Goal: Transaction & Acquisition: Subscribe to service/newsletter

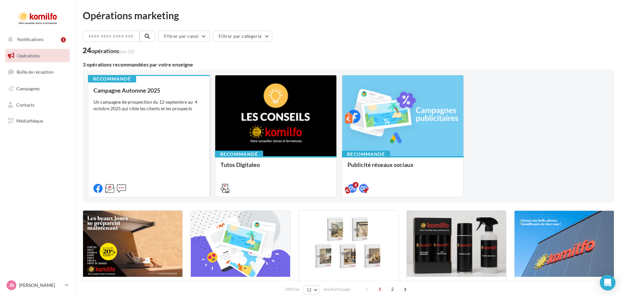
click at [140, 104] on div "Un campagne de prospection du 12 septembre au 4 octobre 2025 qui cible les clie…" at bounding box center [148, 105] width 111 height 13
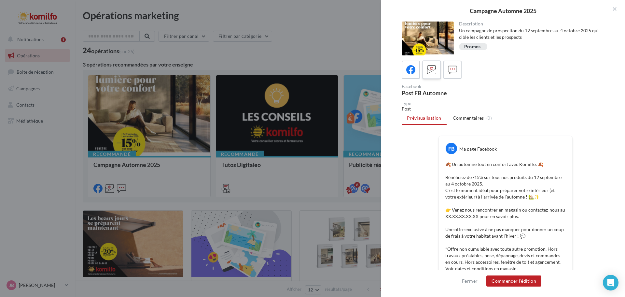
click at [425, 64] on label at bounding box center [431, 69] width 19 height 19
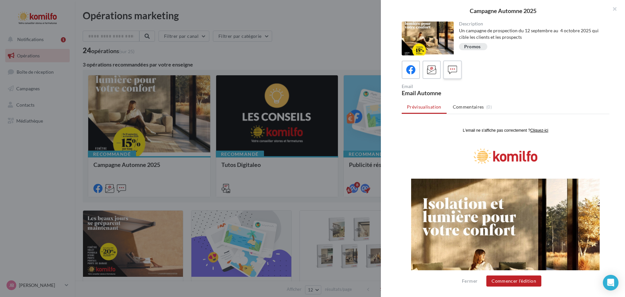
click at [453, 65] on icon at bounding box center [452, 69] width 9 height 9
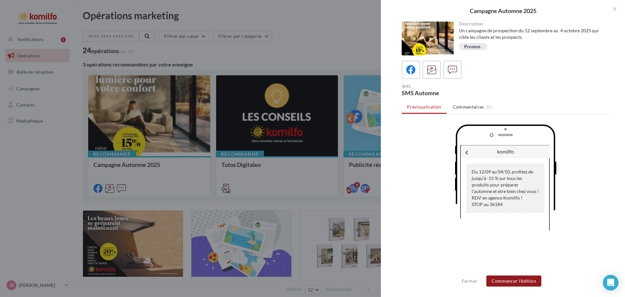
click at [506, 281] on button "Commencer l'édition" at bounding box center [513, 280] width 55 height 11
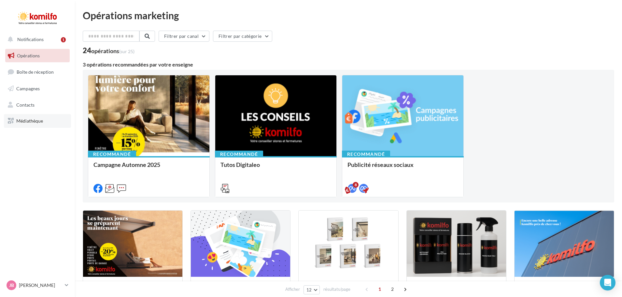
click at [28, 118] on span "Médiathèque" at bounding box center [29, 121] width 27 height 6
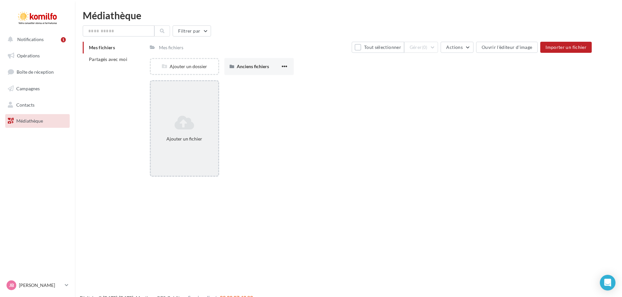
click at [199, 105] on div "Ajouter un fichier" at bounding box center [184, 128] width 69 height 96
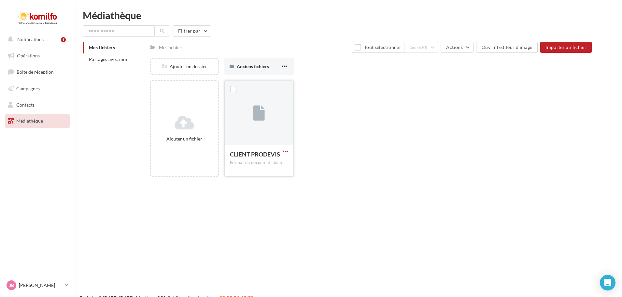
click at [287, 150] on span "button" at bounding box center [286, 151] width 6 height 6
click at [246, 247] on button "Supprimer" at bounding box center [253, 249] width 72 height 17
click at [263, 135] on div at bounding box center [259, 112] width 69 height 65
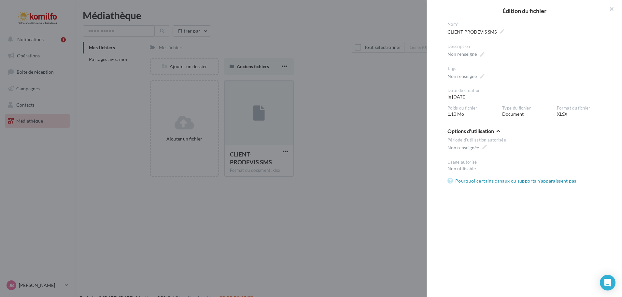
click at [320, 176] on div at bounding box center [311, 148] width 622 height 297
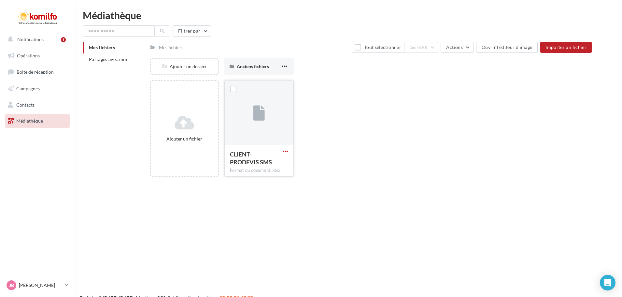
click at [284, 151] on span "button" at bounding box center [286, 151] width 6 height 6
click at [352, 172] on div "Ajouter un fichier CLIENT-PRODEVIS SMS Format du document: xlsx Modifier les in…" at bounding box center [373, 131] width 447 height 102
click at [355, 174] on div "Ajouter un fichier CLIENT-PRODEVIS SMS Format du document: xlsx CLIENT-PRODEVIS…" at bounding box center [373, 131] width 447 height 102
click at [30, 101] on link "Contacts" at bounding box center [37, 105] width 67 height 14
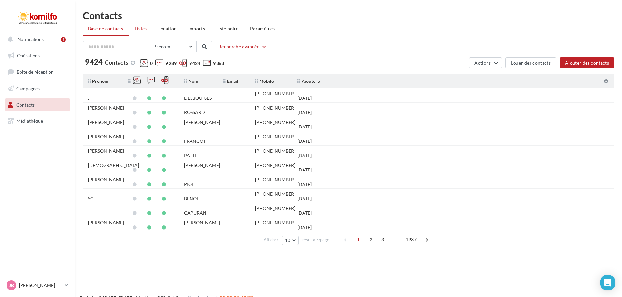
click at [136, 27] on span "Listes" at bounding box center [141, 29] width 12 height 6
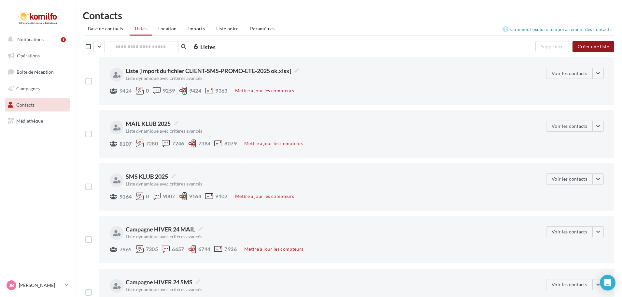
click at [595, 47] on button "Créer une liste" at bounding box center [593, 46] width 42 height 11
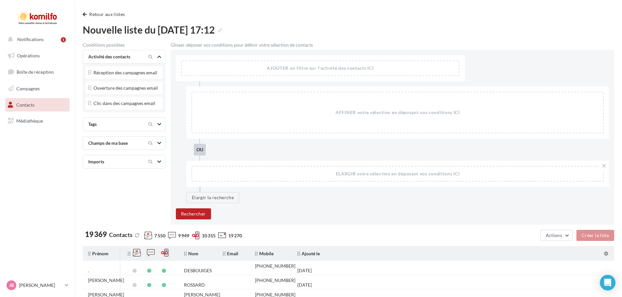
click at [160, 161] on icon at bounding box center [159, 161] width 4 height 3
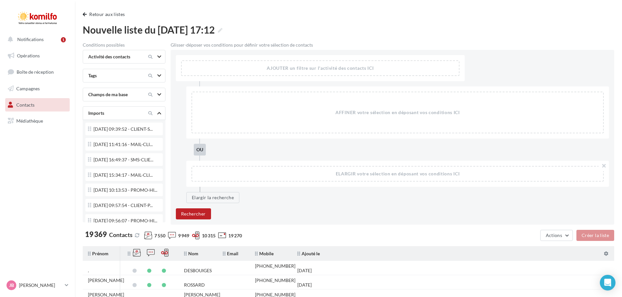
click at [126, 114] on div "Imports" at bounding box center [113, 113] width 55 height 7
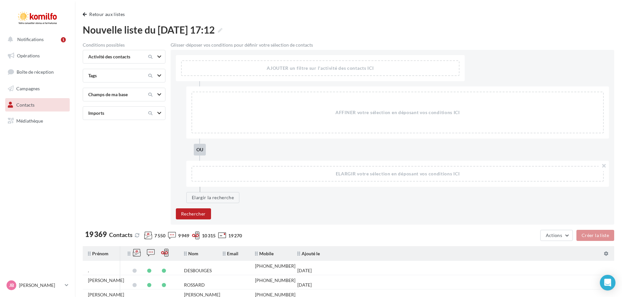
click at [126, 114] on div "Imports" at bounding box center [113, 113] width 55 height 7
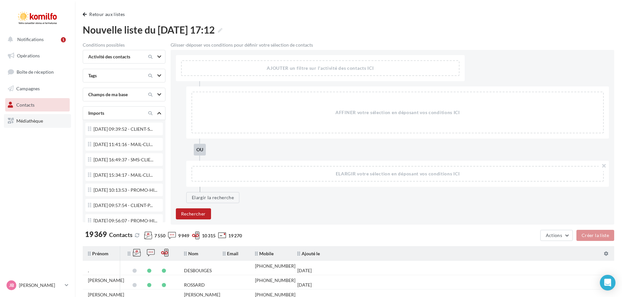
click at [25, 121] on span "Médiathèque" at bounding box center [29, 121] width 27 height 6
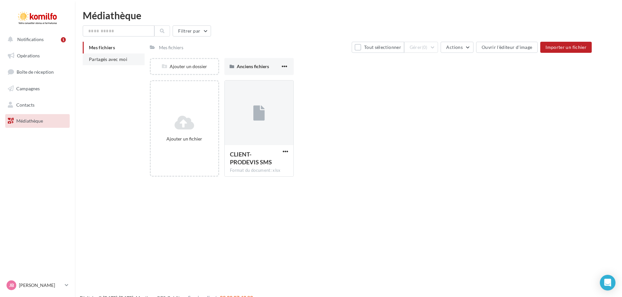
click at [121, 59] on span "Partagés avec moi" at bounding box center [108, 59] width 38 height 6
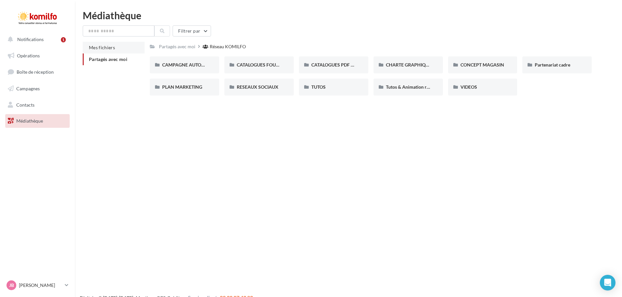
click at [116, 48] on li "Mes fichiers" at bounding box center [114, 48] width 62 height 12
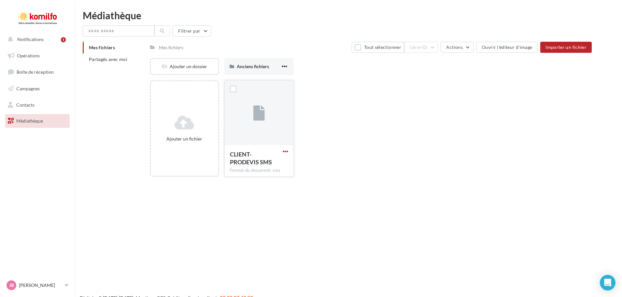
click at [285, 150] on span "button" at bounding box center [286, 151] width 6 height 6
click at [363, 164] on div "Ajouter un fichier CLIENT-PRODEVIS SMS Format du document: xlsx Modifier les in…" at bounding box center [373, 131] width 447 height 102
click at [44, 105] on link "Contacts" at bounding box center [37, 105] width 67 height 14
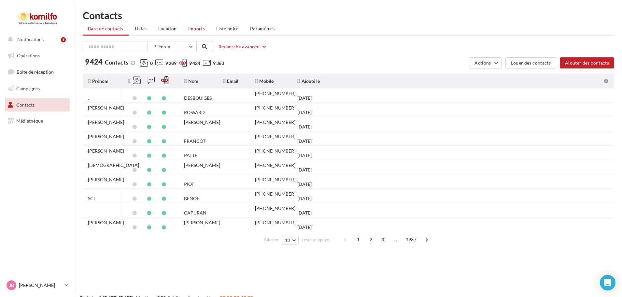
click at [199, 30] on span "Imports" at bounding box center [196, 29] width 17 height 6
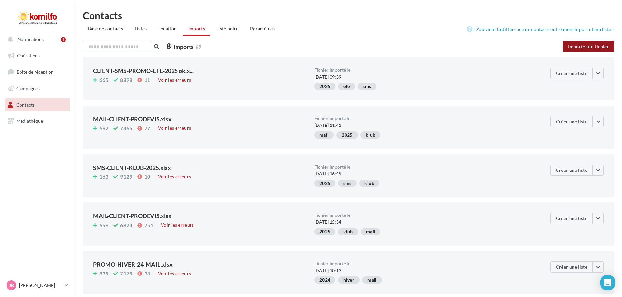
click at [584, 49] on button "Importer un fichier" at bounding box center [588, 46] width 51 height 11
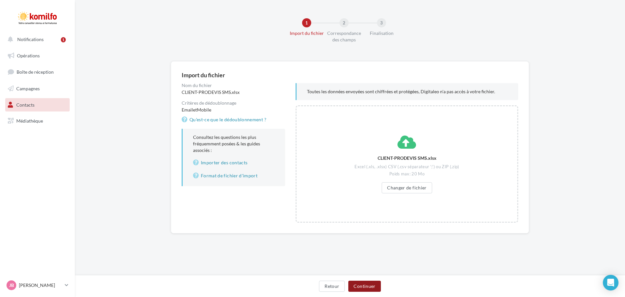
click at [366, 283] on button "Continuer" at bounding box center [364, 285] width 32 height 11
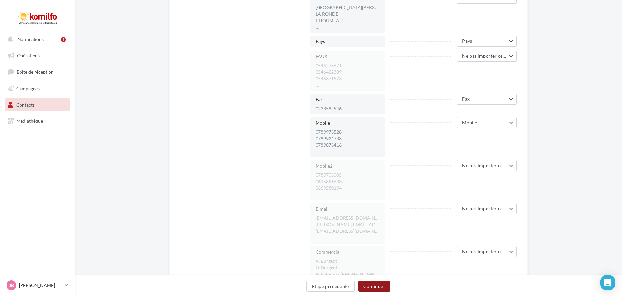
scroll to position [488, 0]
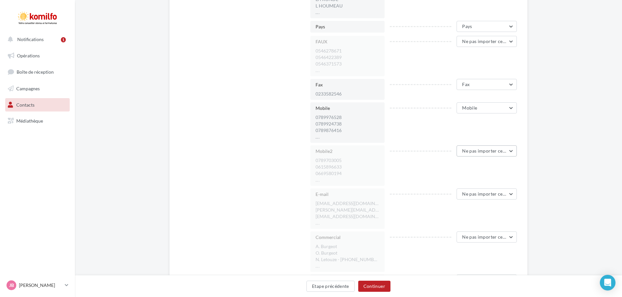
click at [473, 149] on span "Ne pas importer cette colonne" at bounding box center [494, 151] width 64 height 6
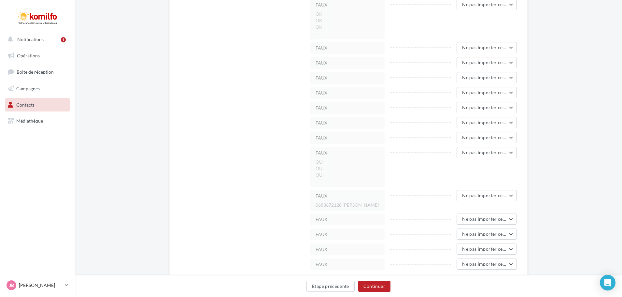
scroll to position [1354, 0]
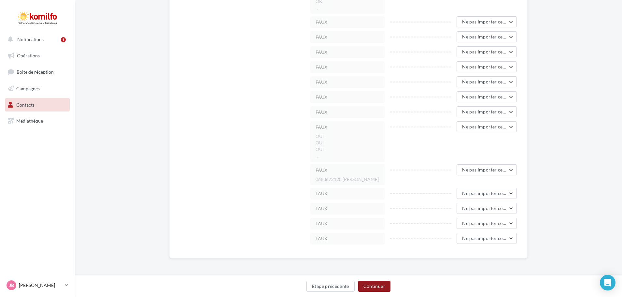
click at [380, 284] on button "Continuer" at bounding box center [374, 285] width 32 height 11
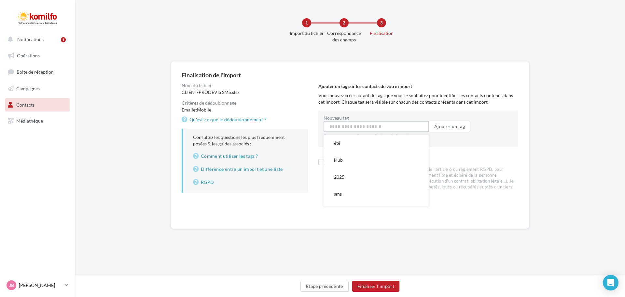
click at [361, 126] on input "Nouveau tag" at bounding box center [376, 126] width 105 height 11
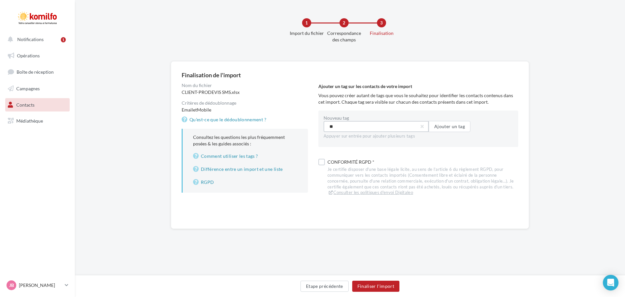
type input "*"
click at [345, 179] on button "2025" at bounding box center [376, 176] width 105 height 17
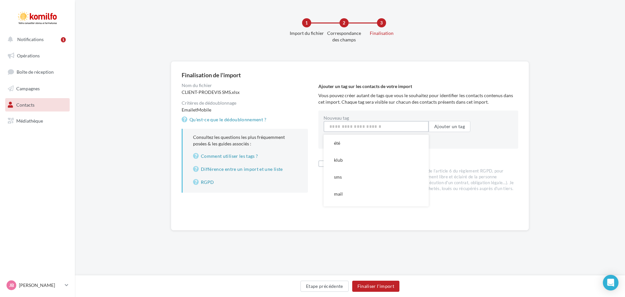
click at [376, 128] on input "Nouveau tag" at bounding box center [376, 126] width 105 height 11
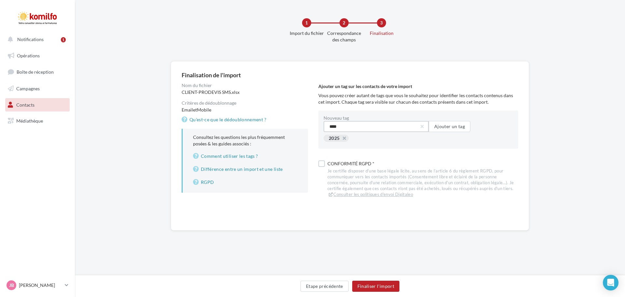
type input "*****"
type input "*******"
click at [376, 128] on input "Nouveau tag" at bounding box center [376, 126] width 105 height 11
click at [383, 127] on input "Nouveau tag" at bounding box center [376, 126] width 105 height 11
type input "***"
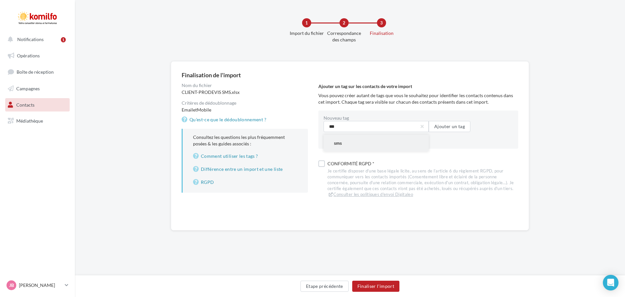
click at [365, 140] on button "sms" at bounding box center [376, 142] width 105 height 17
click at [325, 163] on div "Conformité RGPD * Je certifie disposer d'une base légale licite, au sens de l’a…" at bounding box center [418, 179] width 200 height 40
click at [321, 162] on label at bounding box center [321, 163] width 7 height 7
click at [376, 287] on button "Finaliser l'import" at bounding box center [375, 285] width 47 height 11
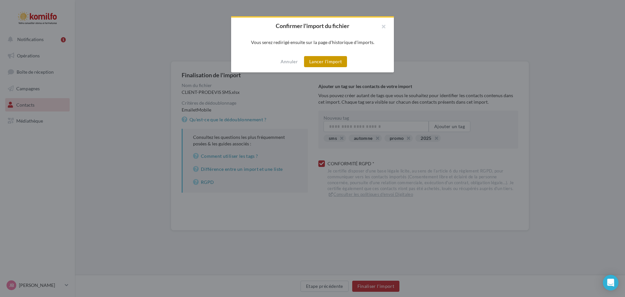
click at [318, 60] on button "Lancer l'import" at bounding box center [325, 61] width 43 height 11
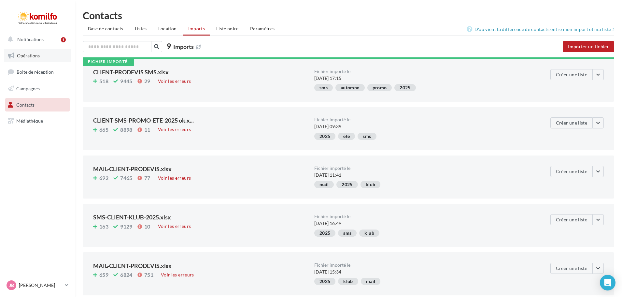
click at [52, 57] on link "Opérations" at bounding box center [37, 56] width 67 height 14
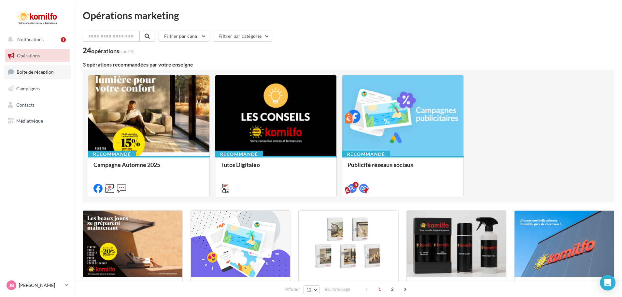
click at [39, 72] on span "Boîte de réception" at bounding box center [35, 72] width 37 height 6
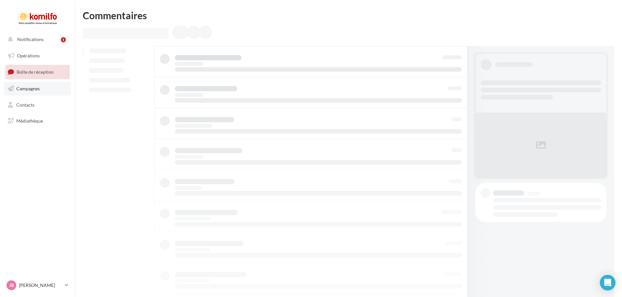
click at [36, 88] on span "Campagnes" at bounding box center [27, 89] width 23 height 6
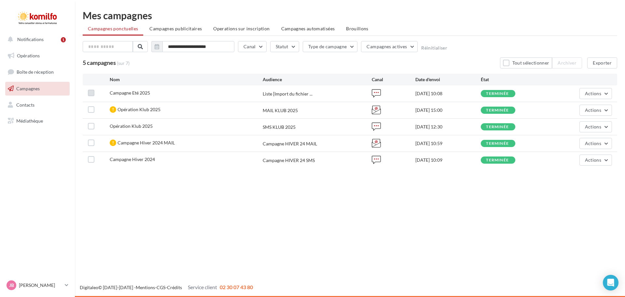
click at [90, 95] on label at bounding box center [91, 93] width 7 height 7
click at [603, 95] on button "Actions" at bounding box center [596, 93] width 33 height 11
click at [448, 211] on div "Notifications 1 Opérations Boîte de réception Campagnes Contacts Mes cibles Méd…" at bounding box center [312, 148] width 625 height 297
click at [33, 58] on span "Opérations" at bounding box center [28, 56] width 23 height 6
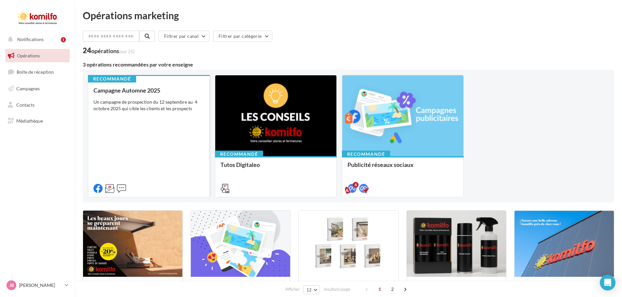
click at [151, 131] on div "Campagne Automne 2025 Un campagne de prospection du 12 septembre au 4 octobre 2…" at bounding box center [148, 139] width 111 height 104
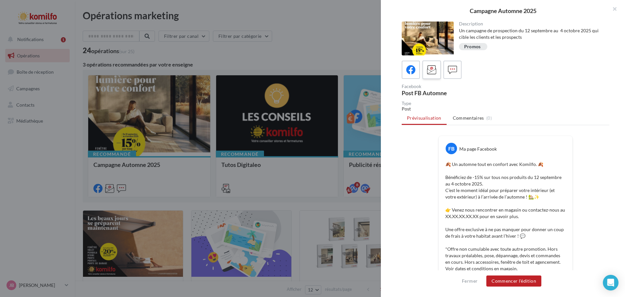
click at [438, 74] on div at bounding box center [432, 70] width 12 height 12
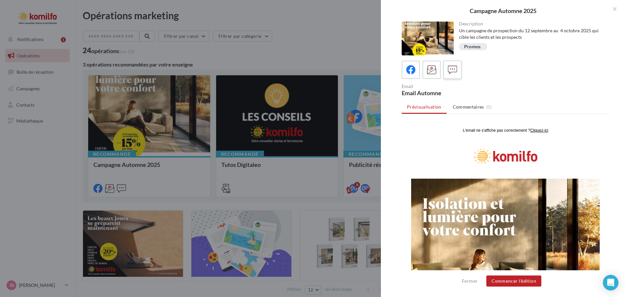
click at [454, 73] on icon at bounding box center [452, 69] width 9 height 9
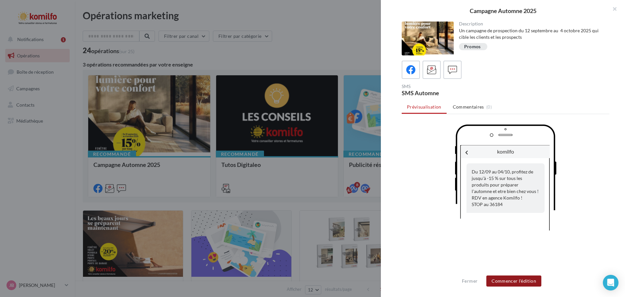
click at [504, 280] on button "Commencer l'édition" at bounding box center [513, 280] width 55 height 11
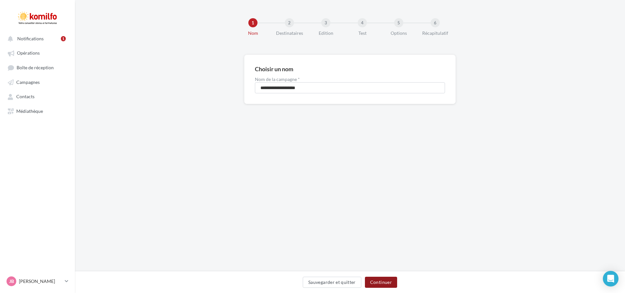
click at [377, 283] on button "Continuer" at bounding box center [381, 282] width 32 height 11
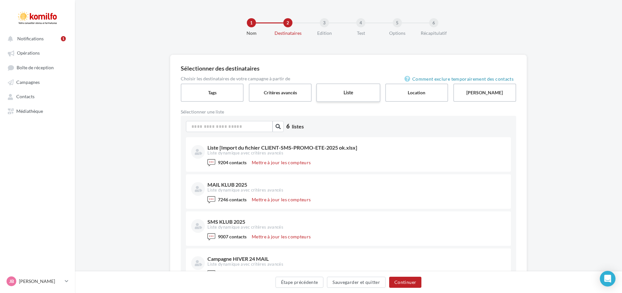
click at [364, 92] on label "Liste" at bounding box center [348, 92] width 64 height 19
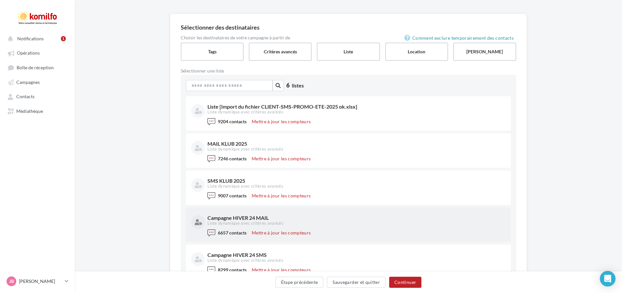
scroll to position [91, 0]
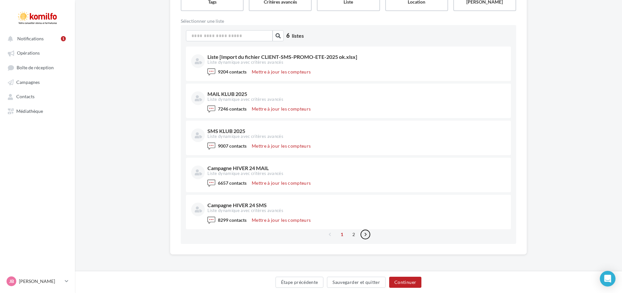
click at [365, 235] on link "›" at bounding box center [365, 235] width 10 height 10
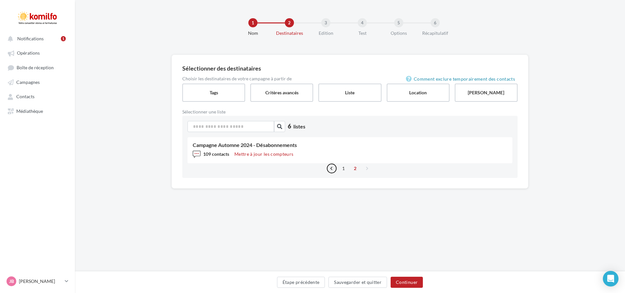
click at [330, 166] on link "‹" at bounding box center [332, 168] width 10 height 10
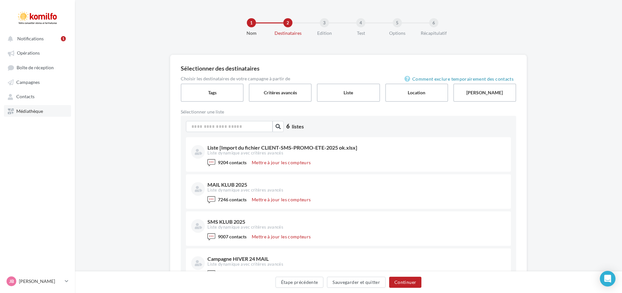
click at [41, 109] on span "Médiathèque" at bounding box center [29, 111] width 27 height 6
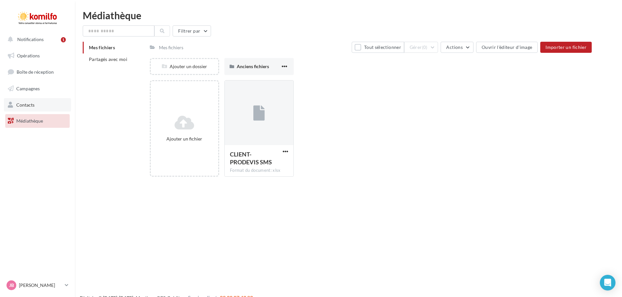
click at [33, 104] on span "Contacts" at bounding box center [25, 105] width 18 height 6
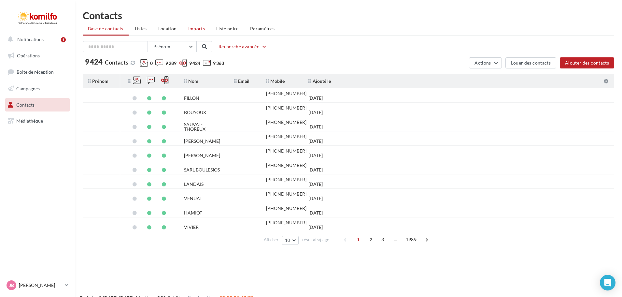
click at [189, 28] on span "Imports" at bounding box center [196, 29] width 17 height 6
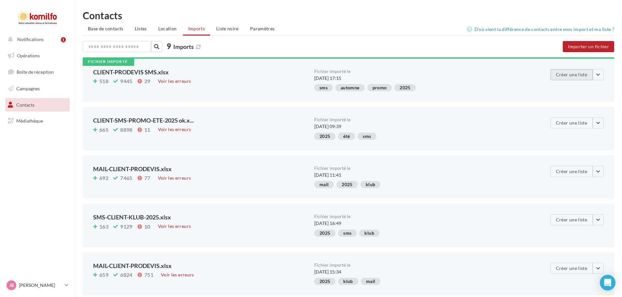
click at [554, 76] on button "Créer une liste" at bounding box center [571, 74] width 42 height 11
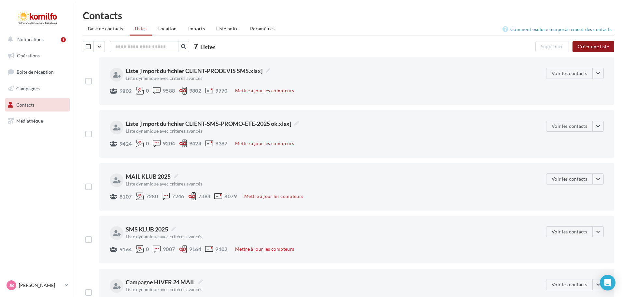
click at [595, 49] on button "Créer une liste" at bounding box center [593, 46] width 42 height 11
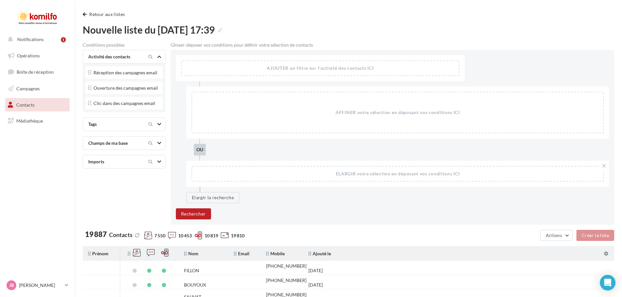
click at [159, 161] on icon at bounding box center [159, 161] width 4 height 3
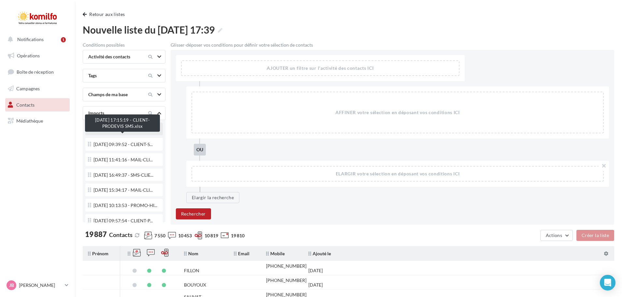
click at [129, 131] on span "[DATE] 17:15:19 - CLIENT-P..." at bounding box center [122, 129] width 59 height 5
click at [132, 134] on div "12/09/2025 17:15:19 - CLIENT-P..." at bounding box center [124, 129] width 72 height 9
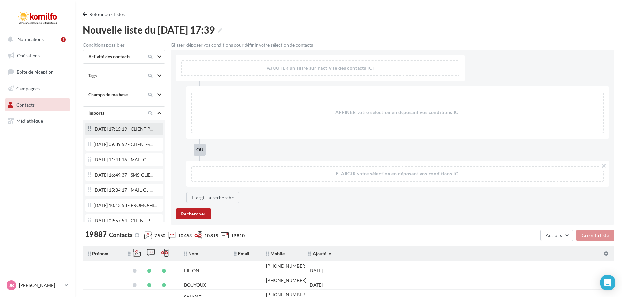
click at [128, 133] on div "12/09/2025 17:15:19 - CLIENT-P..." at bounding box center [124, 129] width 72 height 9
drag, startPoint x: 121, startPoint y: 133, endPoint x: 106, endPoint y: 133, distance: 15.6
click at [106, 133] on div "12/09/2025 17:15:19 - CLIENT-P..." at bounding box center [124, 129] width 72 height 9
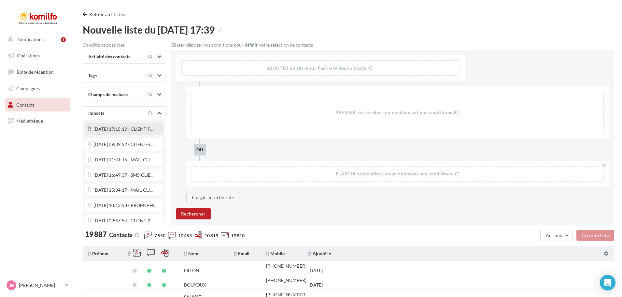
click at [106, 133] on div "12/09/2025 17:15:19 - CLIENT-P..." at bounding box center [124, 129] width 72 height 9
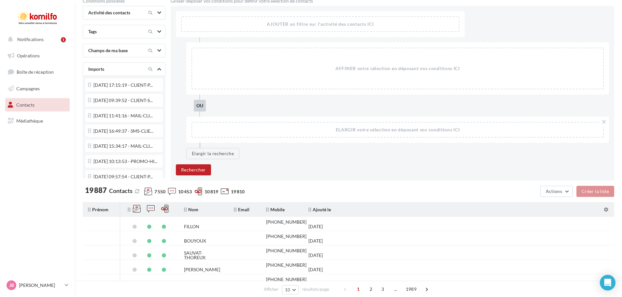
scroll to position [33, 0]
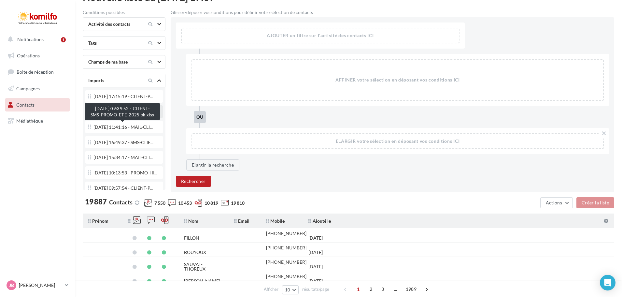
click at [138, 114] on span "19/05/2025 09:39:52 - CLIENT-S..." at bounding box center [122, 111] width 59 height 5
click at [90, 115] on icon at bounding box center [89, 111] width 3 height 7
click at [111, 99] on span "12/09/2025 17:15:19 - CLIENT-P..." at bounding box center [122, 96] width 59 height 5
click at [91, 95] on div "12/09/2025 17:15:19 - CLIENT-P..." at bounding box center [124, 96] width 72 height 9
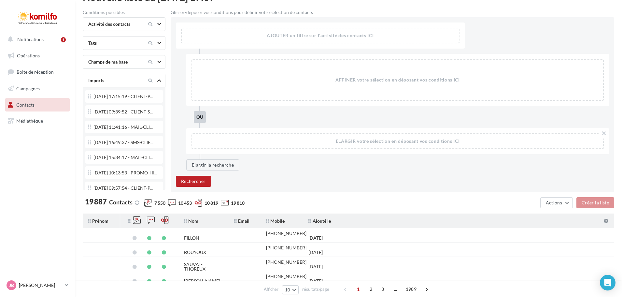
click at [132, 78] on div "Imports" at bounding box center [113, 80] width 55 height 7
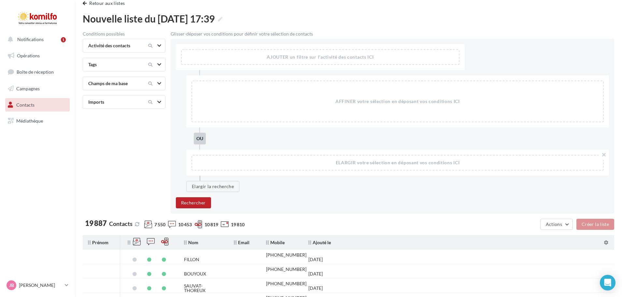
scroll to position [0, 0]
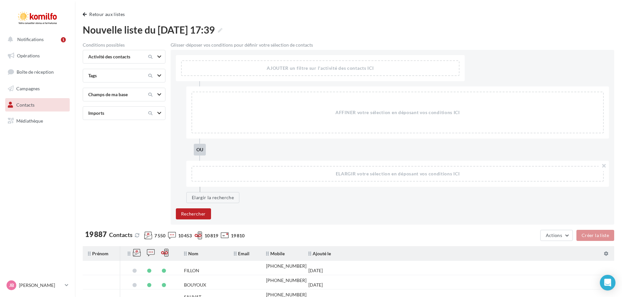
click at [156, 95] on div at bounding box center [153, 95] width 27 height 8
click at [161, 110] on div at bounding box center [159, 113] width 4 height 7
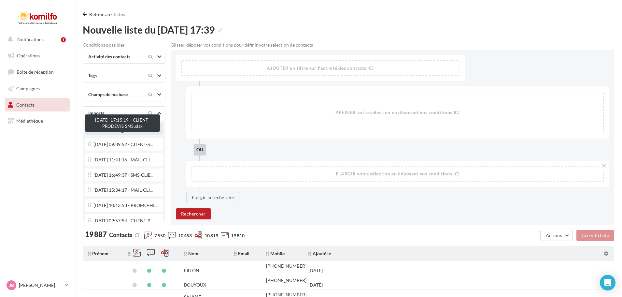
click at [124, 131] on span "12/09/2025 17:15:19 - CLIENT-P..." at bounding box center [122, 129] width 59 height 5
click at [114, 129] on div "12/09/2025 17:15:19 - CLIENT-P..." at bounding box center [124, 129] width 72 height 9
click at [116, 128] on div "12/09/2025 17:15:19 - CLIENT-P..." at bounding box center [124, 129] width 72 height 9
click at [32, 105] on span "Contacts" at bounding box center [25, 105] width 18 height 6
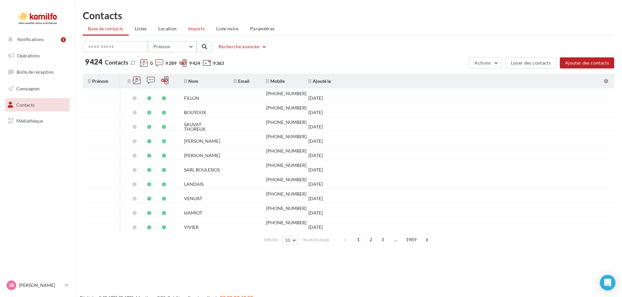
click at [198, 29] on span "Imports" at bounding box center [196, 29] width 17 height 6
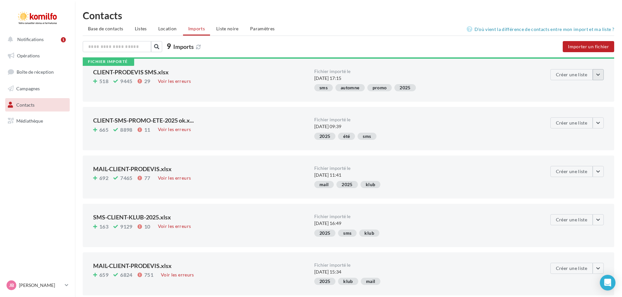
click at [598, 74] on button "button" at bounding box center [598, 74] width 11 height 11
click at [524, 75] on div "Fichier importé le [DATE] 17:15" at bounding box center [424, 75] width 221 height 12
click at [577, 74] on button "Créer une liste" at bounding box center [571, 74] width 42 height 11
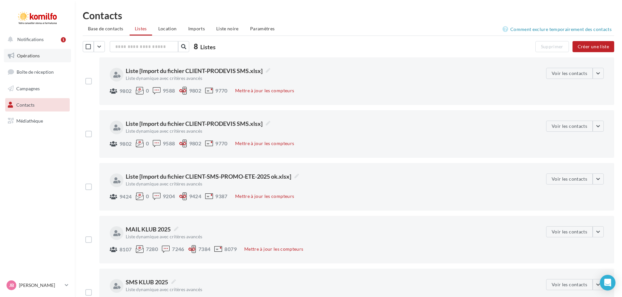
click at [43, 52] on link "Opérations" at bounding box center [37, 56] width 67 height 14
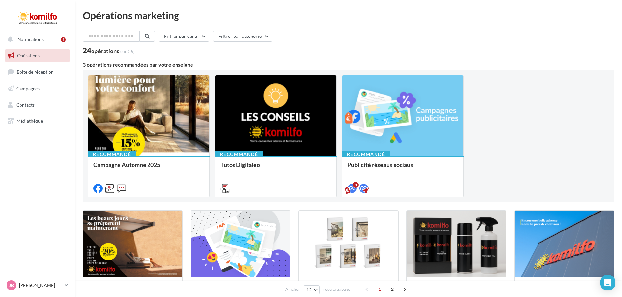
click at [41, 189] on nav "Notifications 1 Opérations Boîte de réception Campagnes Contacts Mes cibles Méd…" at bounding box center [37, 148] width 75 height 297
click at [36, 116] on link "Médiathèque" at bounding box center [37, 121] width 67 height 14
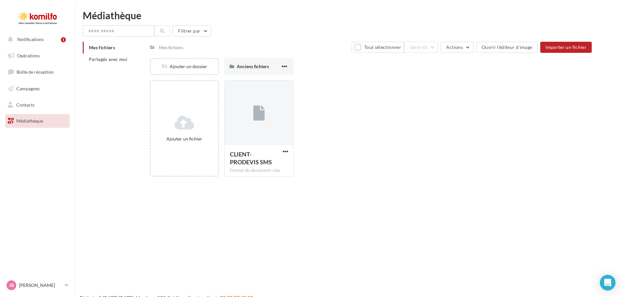
click at [127, 125] on div "Mes fichiers Partagés avec moi Mes fichiers Tout sélectionner Gérer (0) Actions…" at bounding box center [351, 112] width 537 height 140
click at [48, 104] on link "Contacts" at bounding box center [37, 105] width 67 height 14
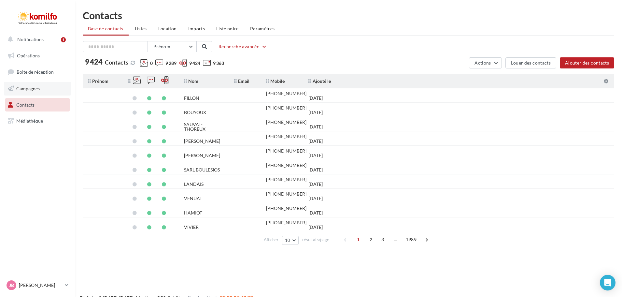
click at [39, 90] on span "Campagnes" at bounding box center [27, 89] width 23 height 6
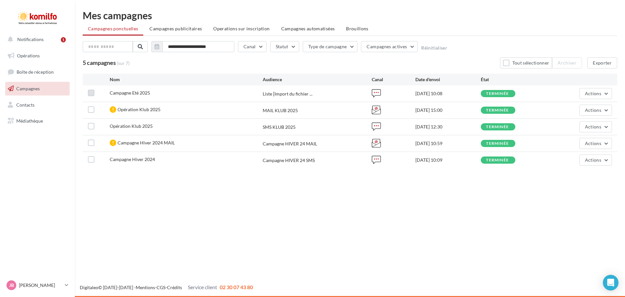
click at [93, 92] on label at bounding box center [91, 93] width 7 height 7
click at [93, 92] on icon at bounding box center [91, 93] width 5 height 5
click at [93, 92] on label at bounding box center [91, 93] width 7 height 7
click at [93, 92] on icon at bounding box center [91, 93] width 5 height 5
click at [18, 80] on ul "Opérations Boîte de réception Campagnes Contacts Mes cibles Médiathèque" at bounding box center [38, 88] width 70 height 84
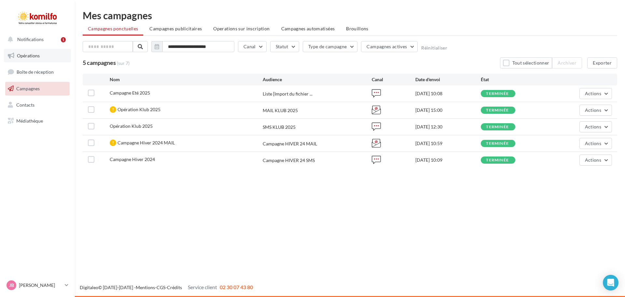
click at [31, 53] on span "Opérations" at bounding box center [28, 56] width 23 height 6
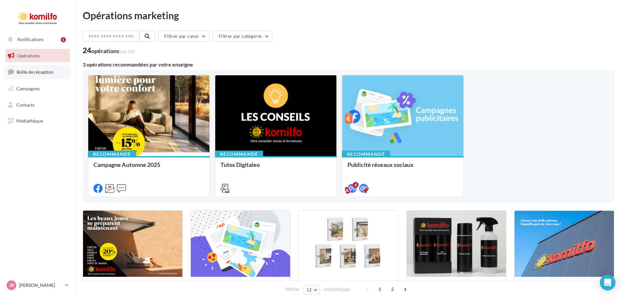
click at [52, 75] on link "Boîte de réception" at bounding box center [37, 72] width 67 height 14
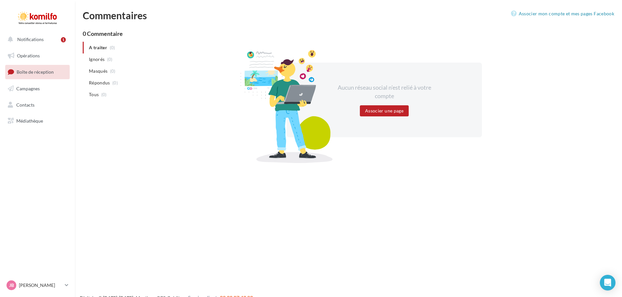
click at [46, 87] on link "Campagnes" at bounding box center [37, 89] width 67 height 14
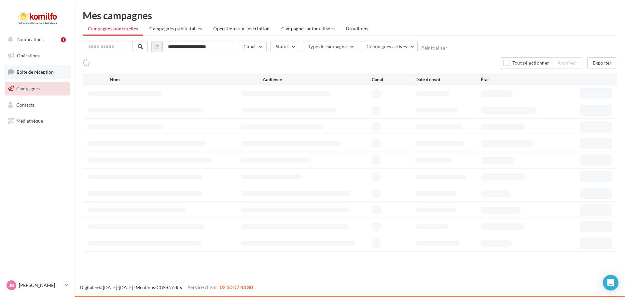
click at [51, 73] on span "Boîte de réception" at bounding box center [35, 72] width 37 height 6
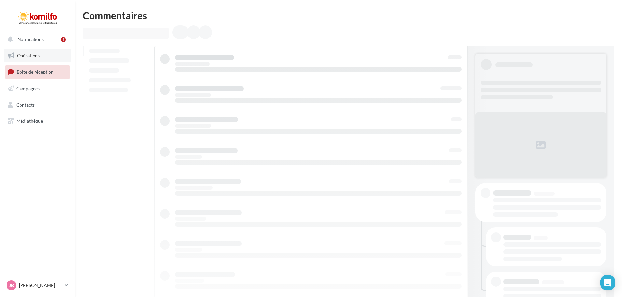
click at [38, 56] on span "Opérations" at bounding box center [28, 56] width 23 height 6
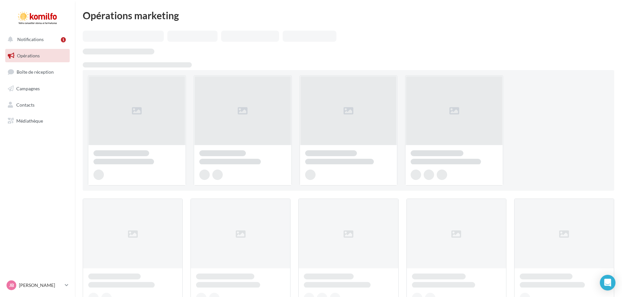
click at [42, 39] on span "Notifications" at bounding box center [30, 39] width 26 height 6
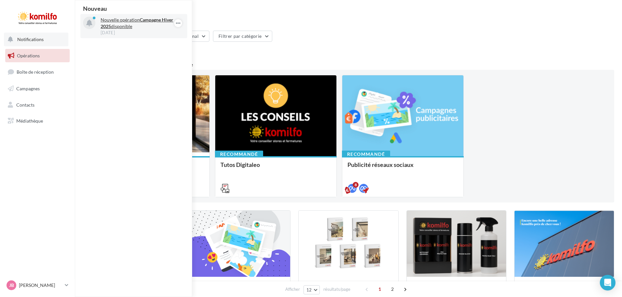
click at [143, 25] on p "Nouvelle opération Campagne Hiver 2025 disponible" at bounding box center [139, 23] width 76 height 13
click at [44, 57] on link "Opérations" at bounding box center [37, 56] width 67 height 14
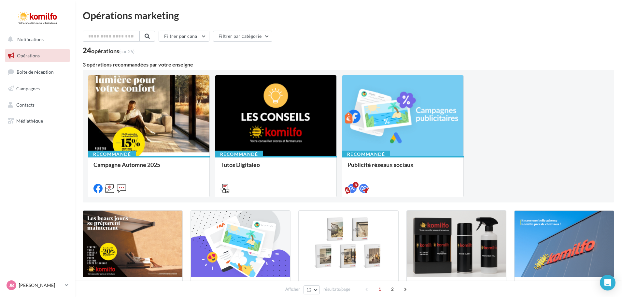
click at [30, 80] on ul "Opérations Boîte de réception Campagnes Contacts Mes cibles Médiathèque" at bounding box center [38, 88] width 70 height 84
click at [30, 87] on span "Campagnes" at bounding box center [27, 89] width 23 height 6
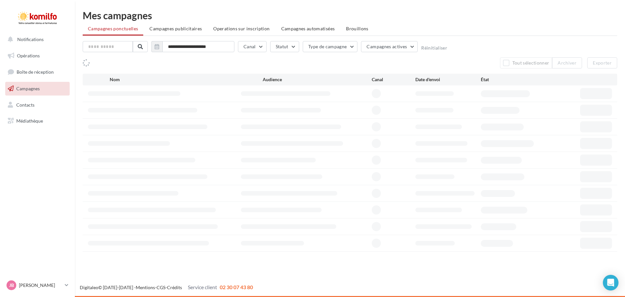
click at [40, 118] on span "Médiathèque" at bounding box center [29, 121] width 27 height 6
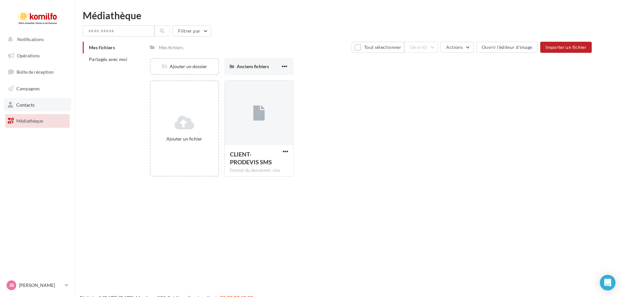
click at [43, 105] on link "Contacts" at bounding box center [37, 105] width 67 height 14
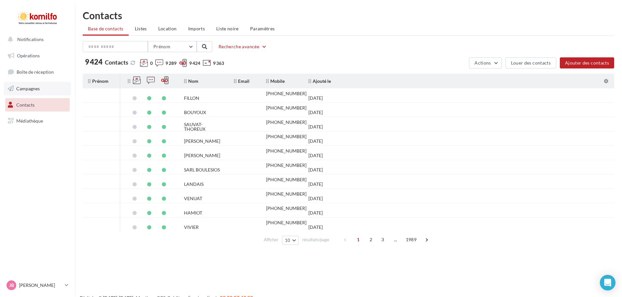
click at [49, 86] on link "Campagnes" at bounding box center [37, 89] width 67 height 14
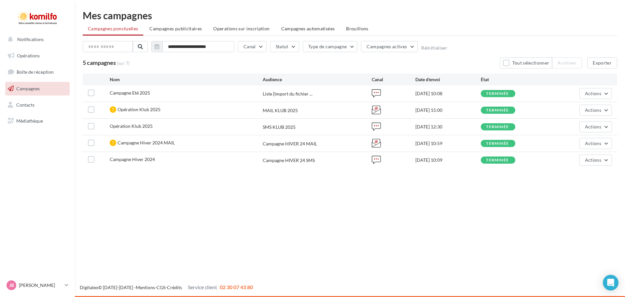
click at [352, 223] on div "Notifications Opérations Boîte de réception Campagnes Contacts Mes cibles Média…" at bounding box center [312, 148] width 625 height 297
click at [45, 91] on link "Campagnes" at bounding box center [37, 89] width 67 height 14
click at [34, 57] on span "Opérations" at bounding box center [28, 56] width 23 height 6
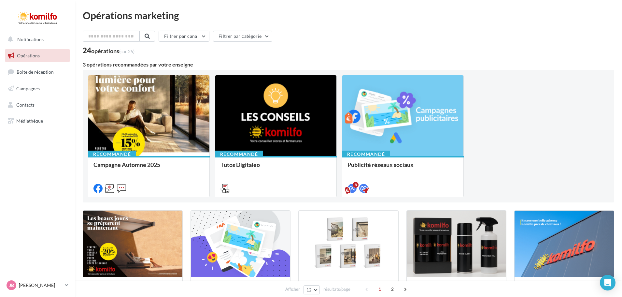
click at [319, 40] on div "Filtrer par canal Filtrer par catégorie" at bounding box center [348, 38] width 531 height 14
click at [40, 90] on link "Campagnes" at bounding box center [37, 89] width 67 height 14
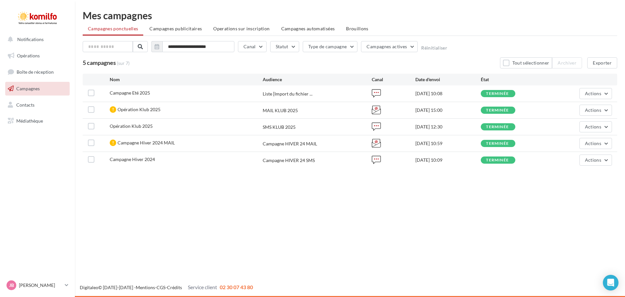
click at [189, 88] on div "Campagne Eté 2025 Liste [Import du fichier ... [DATE] 10:08 terminée Actions" at bounding box center [350, 93] width 535 height 16
click at [92, 95] on label at bounding box center [91, 93] width 7 height 7
click at [585, 94] on button "Actions" at bounding box center [596, 93] width 33 height 11
click at [299, 229] on div "Notifications Opérations Boîte de réception Campagnes Contacts Mes cibles Média…" at bounding box center [312, 148] width 625 height 297
click at [227, 194] on div "Notifications Opérations Boîte de réception Campagnes Contacts Mes cibles Média…" at bounding box center [312, 148] width 625 height 297
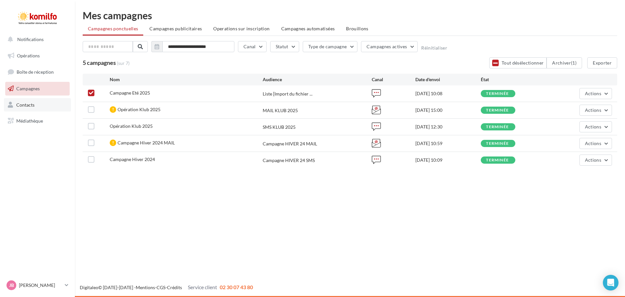
click at [31, 105] on span "Contacts" at bounding box center [25, 105] width 18 height 6
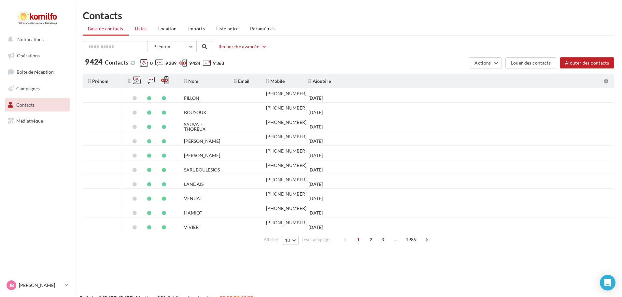
click at [142, 28] on span "Listes" at bounding box center [141, 29] width 12 height 6
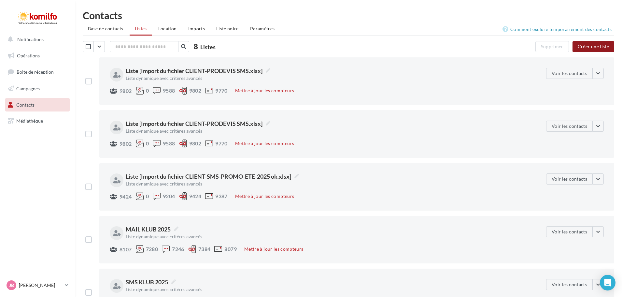
click at [595, 47] on button "Créer une liste" at bounding box center [593, 46] width 42 height 11
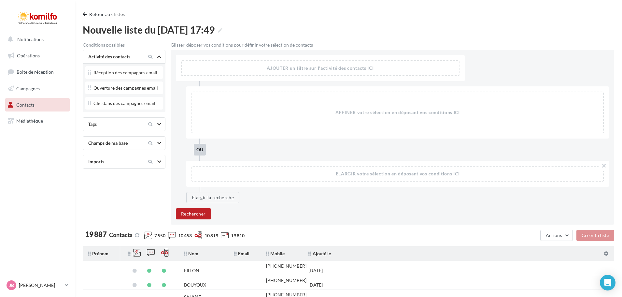
click at [156, 159] on div at bounding box center [153, 162] width 27 height 8
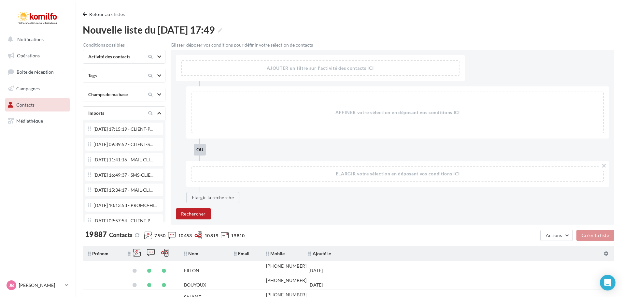
click at [48, 171] on nav "Notifications Opérations Boîte de réception Campagnes Contacts Mes cibles Média…" at bounding box center [37, 148] width 75 height 297
click at [41, 123] on span "Médiathèque" at bounding box center [29, 121] width 27 height 6
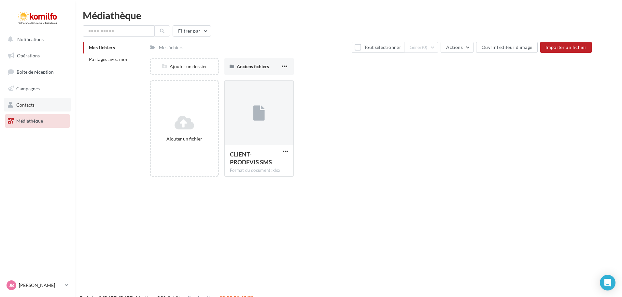
click at [46, 108] on link "Contacts" at bounding box center [37, 105] width 67 height 14
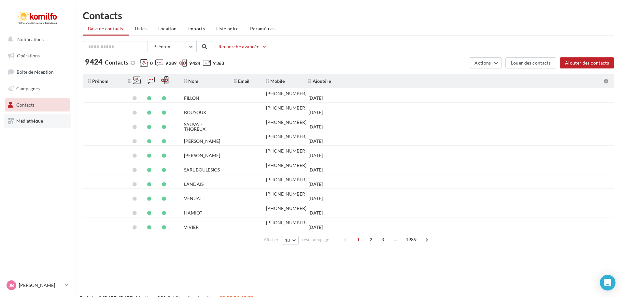
click at [35, 121] on span "Médiathèque" at bounding box center [29, 121] width 27 height 6
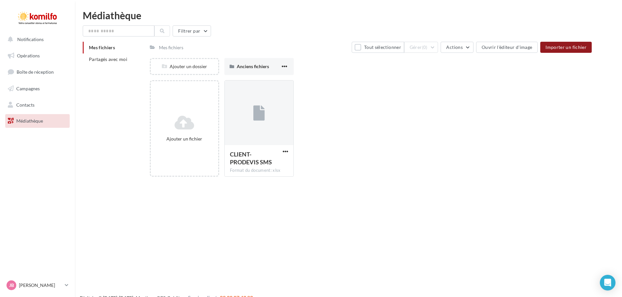
click at [558, 51] on button "Importer un fichier" at bounding box center [565, 47] width 51 height 11
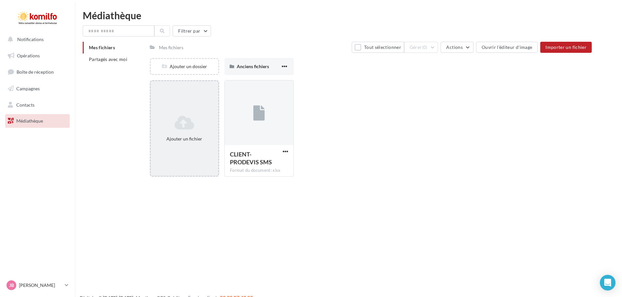
click at [170, 127] on icon at bounding box center [184, 123] width 62 height 16
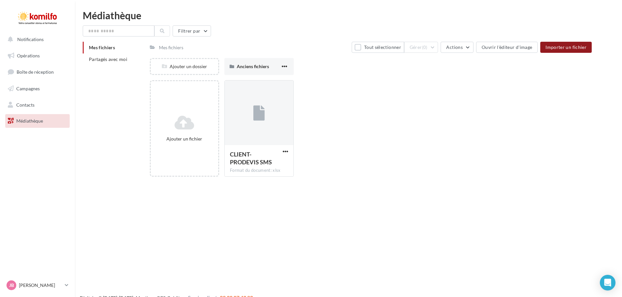
click at [572, 43] on button "Importer un fichier" at bounding box center [565, 47] width 51 height 11
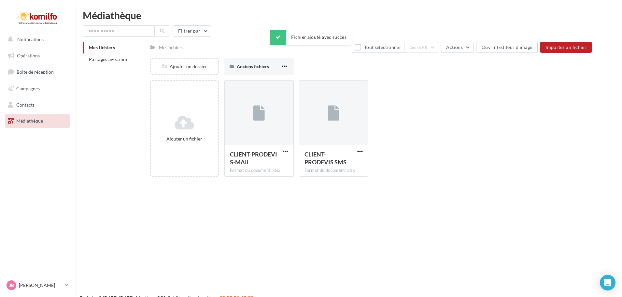
click at [499, 125] on div "Ajouter un fichier CLIENT-PRODEVIS-MAIL Format du document: xlsx CLIENT-PRODEVI…" at bounding box center [373, 131] width 447 height 102
click at [287, 151] on span "button" at bounding box center [286, 151] width 6 height 6
click at [331, 237] on div "Notifications Opérations Boîte de réception Campagnes Contacts Mes cibles Média…" at bounding box center [311, 158] width 622 height 297
click at [37, 52] on link "Opérations" at bounding box center [37, 56] width 67 height 14
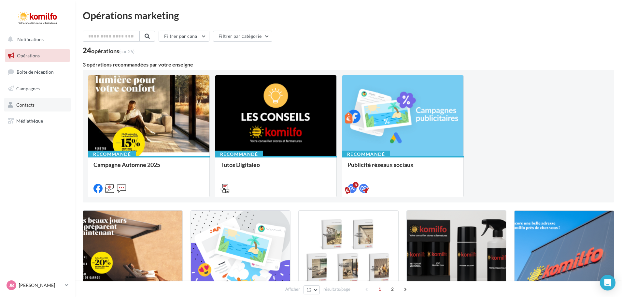
click at [42, 108] on link "Contacts" at bounding box center [37, 105] width 67 height 14
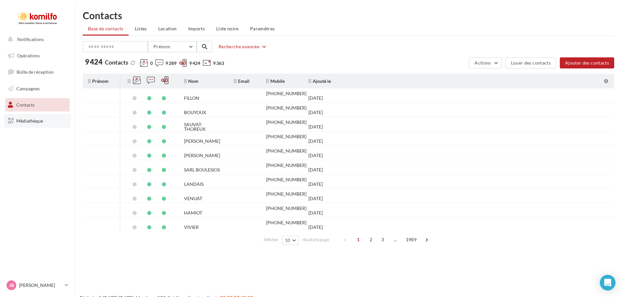
click at [30, 121] on span "Médiathèque" at bounding box center [29, 121] width 27 height 6
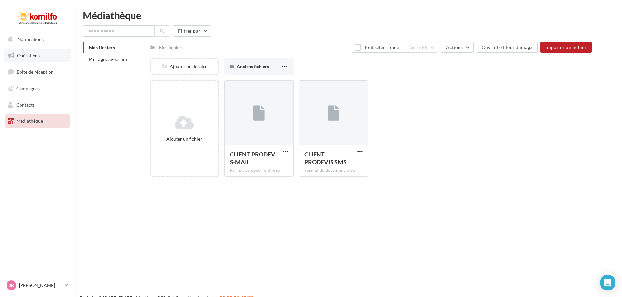
click at [44, 59] on link "Opérations" at bounding box center [37, 56] width 67 height 14
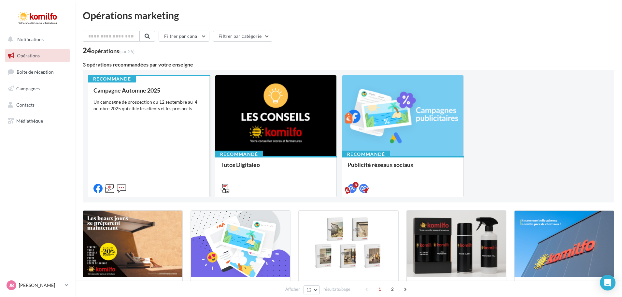
click at [157, 137] on div "Campagne Automne 2025 Un campagne de prospection du [DATE] au [DATE] qui cible …" at bounding box center [148, 139] width 111 height 104
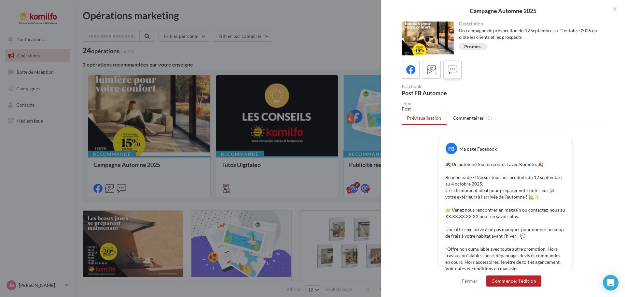
click at [452, 75] on div at bounding box center [453, 70] width 12 height 12
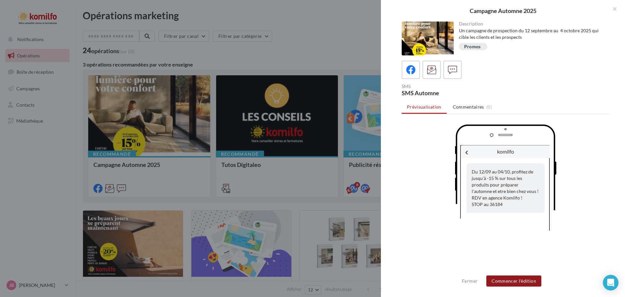
click at [514, 281] on button "Commencer l'édition" at bounding box center [513, 280] width 55 height 11
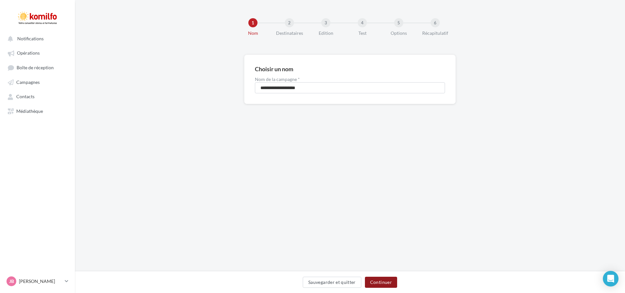
click at [378, 279] on button "Continuer" at bounding box center [381, 282] width 32 height 11
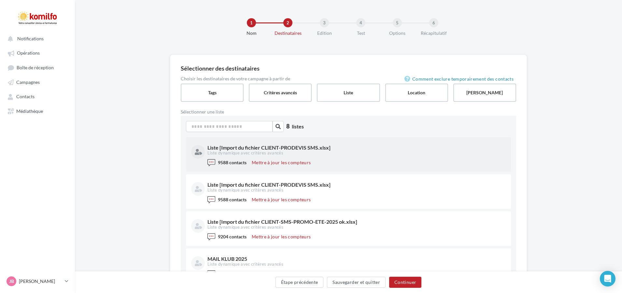
click at [373, 155] on div "Liste dynamique avec critères avancés" at bounding box center [355, 153] width 297 height 6
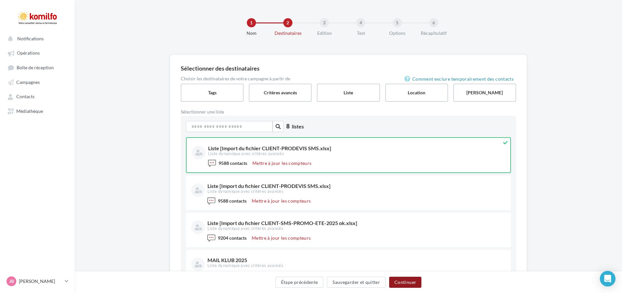
click at [403, 280] on button "Continuer" at bounding box center [405, 282] width 32 height 11
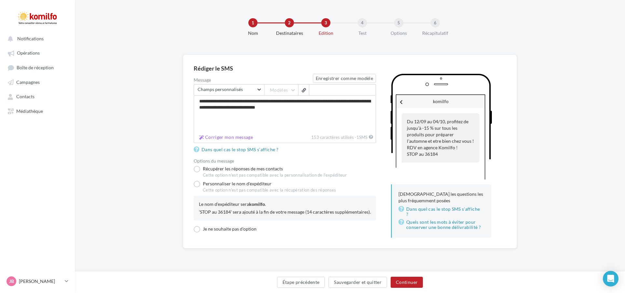
click at [252, 89] on span "Champs personnalisés" at bounding box center [227, 89] width 59 height 5
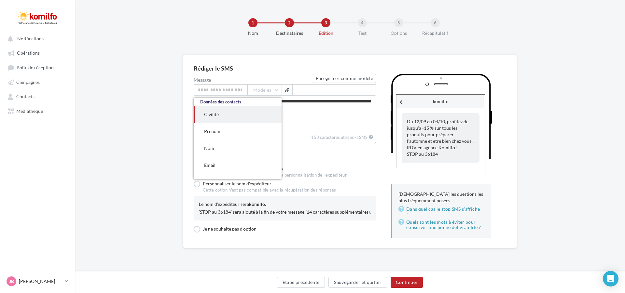
click at [252, 69] on div "Rédiger le SMS" at bounding box center [350, 68] width 313 height 6
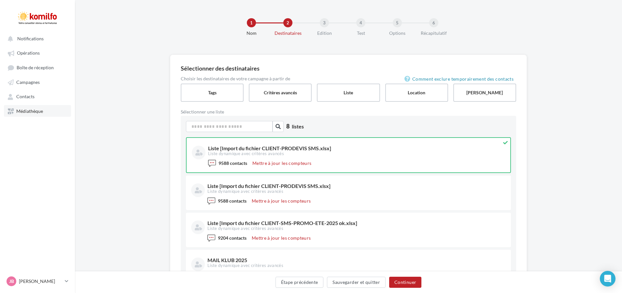
click at [38, 110] on span "Médiathèque" at bounding box center [29, 111] width 27 height 6
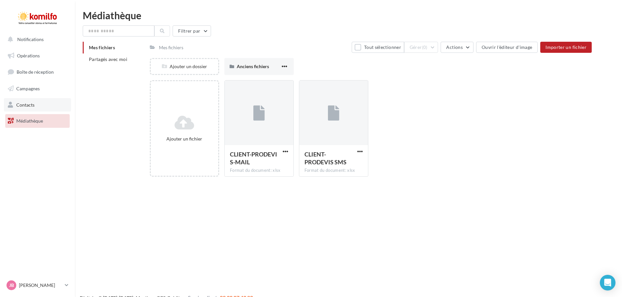
click at [29, 107] on link "Contacts" at bounding box center [37, 105] width 67 height 14
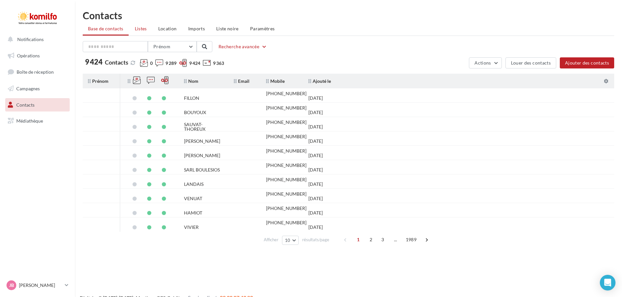
click at [143, 29] on span "Listes" at bounding box center [141, 29] width 12 height 6
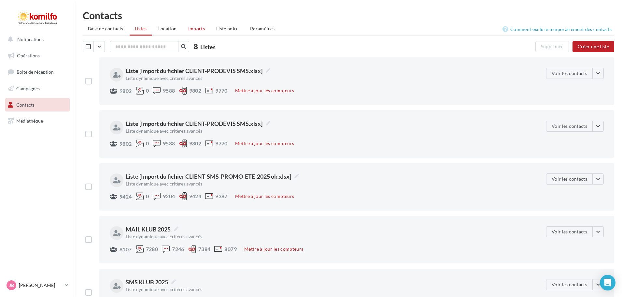
click at [193, 30] on span "Imports" at bounding box center [196, 29] width 17 height 6
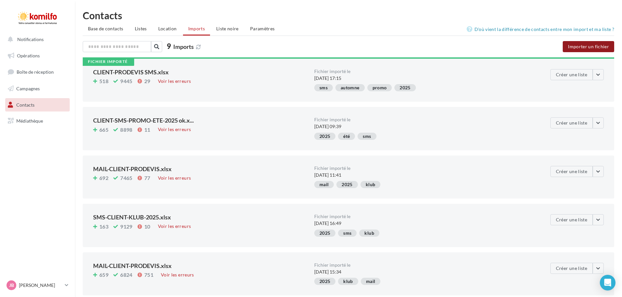
click at [584, 45] on button "Importer un fichier" at bounding box center [588, 46] width 51 height 11
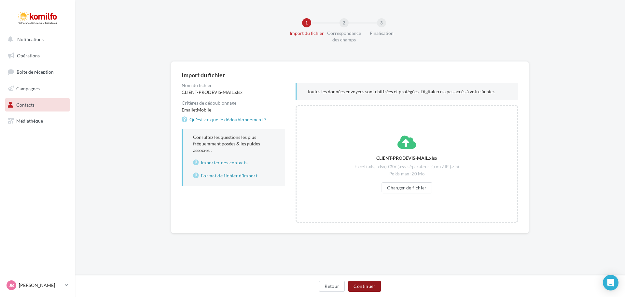
click at [370, 285] on button "Continuer" at bounding box center [364, 285] width 32 height 11
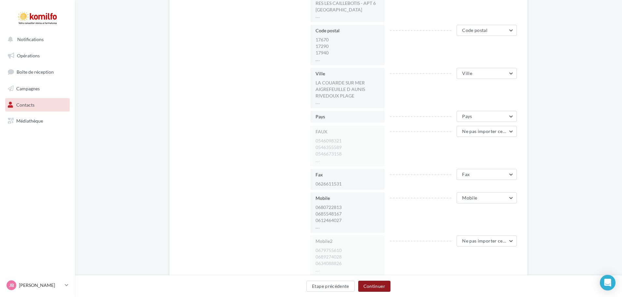
scroll to position [431, 0]
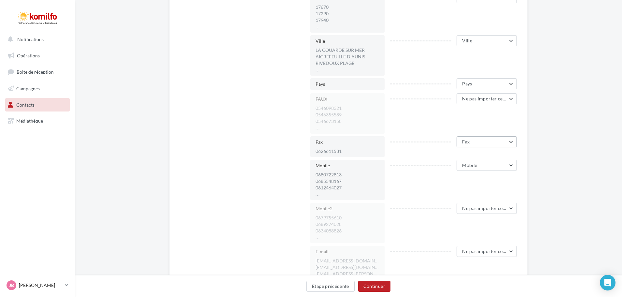
click at [503, 143] on button "Fax" at bounding box center [486, 141] width 60 height 11
click at [484, 159] on span "Ne pas importer cette colonne" at bounding box center [459, 158] width 61 height 6
click at [486, 82] on button "Pays" at bounding box center [486, 83] width 60 height 11
click at [474, 104] on button "Ne pas importer cette colonne" at bounding box center [468, 100] width 98 height 17
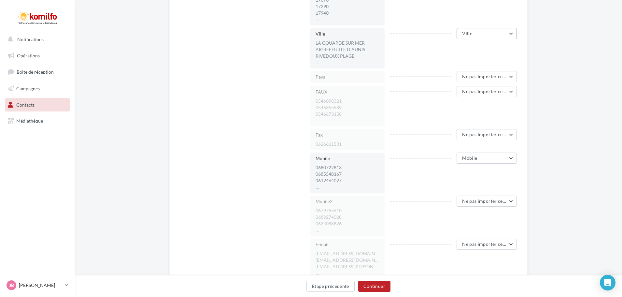
scroll to position [529, 0]
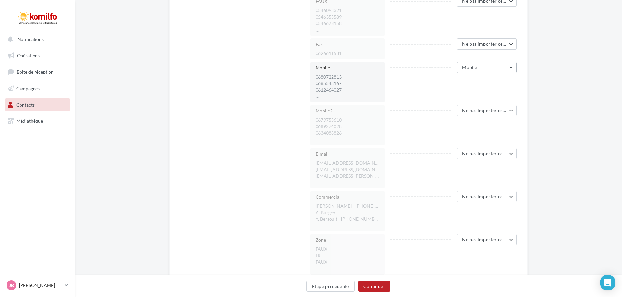
click at [486, 69] on button "Mobile" at bounding box center [486, 67] width 60 height 11
click at [469, 86] on span "Ne pas importer cette colonne" at bounding box center [459, 84] width 61 height 6
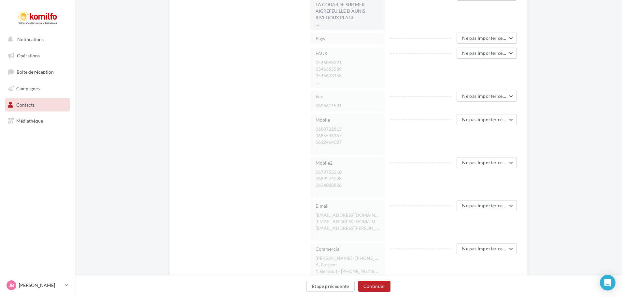
scroll to position [488, 0]
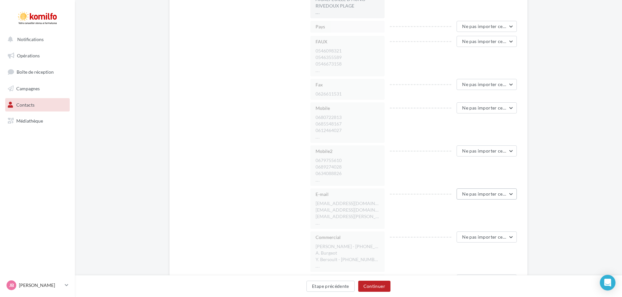
click at [503, 194] on span "Ne pas importer cette colonne" at bounding box center [494, 194] width 64 height 6
click at [445, 214] on button "Email" at bounding box center [468, 212] width 98 height 17
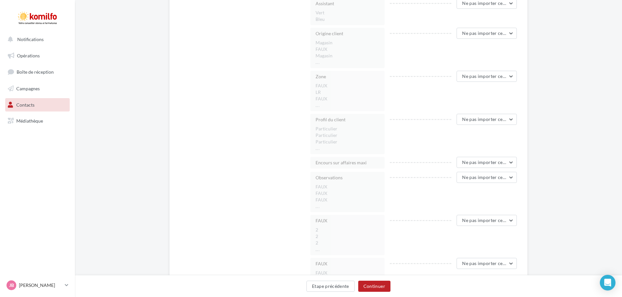
scroll to position [944, 0]
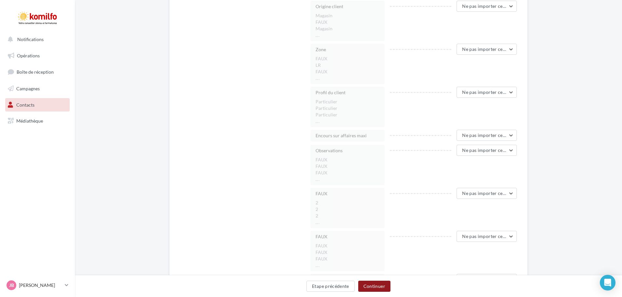
click at [373, 285] on button "Continuer" at bounding box center [374, 285] width 32 height 11
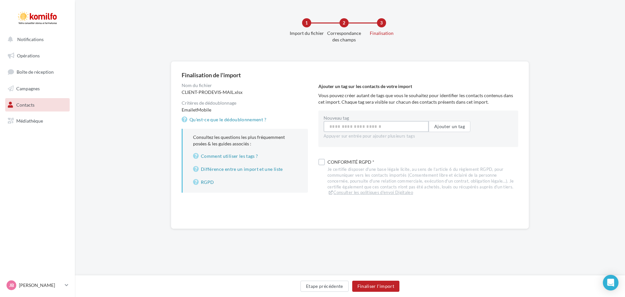
click at [392, 129] on input "Nouveau tag" at bounding box center [376, 126] width 105 height 11
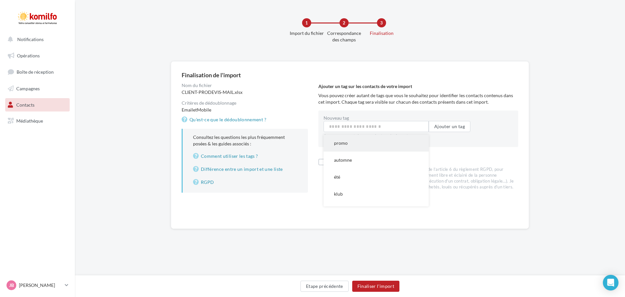
click at [374, 140] on button "promo" at bounding box center [376, 142] width 105 height 17
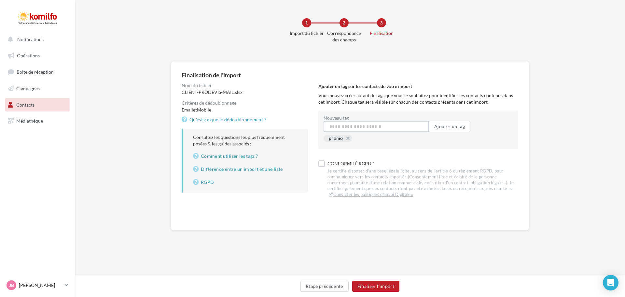
click at [382, 131] on input "Nouveau tag" at bounding box center [376, 126] width 105 height 11
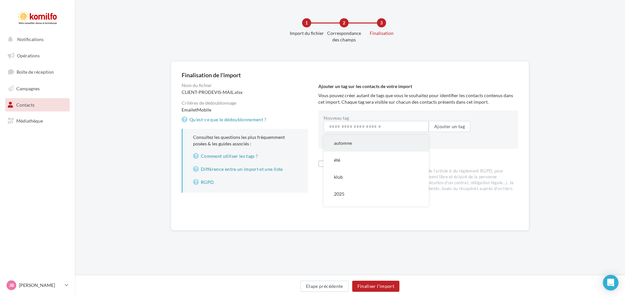
click at [372, 145] on button "automne" at bounding box center [376, 142] width 105 height 17
click at [393, 130] on input "Nouveau tag" at bounding box center [376, 126] width 105 height 11
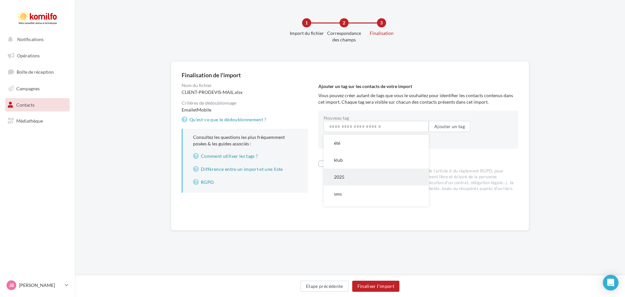
click at [368, 178] on button "2025" at bounding box center [376, 176] width 105 height 17
click at [410, 130] on input "Nouveau tag" at bounding box center [376, 126] width 105 height 11
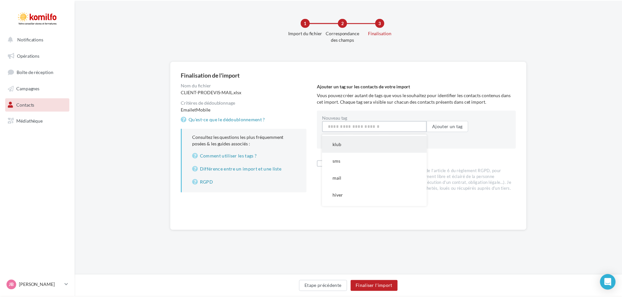
scroll to position [30, 0]
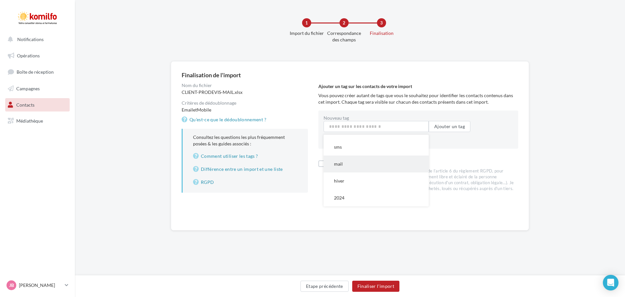
click at [360, 159] on button "mail" at bounding box center [376, 163] width 105 height 17
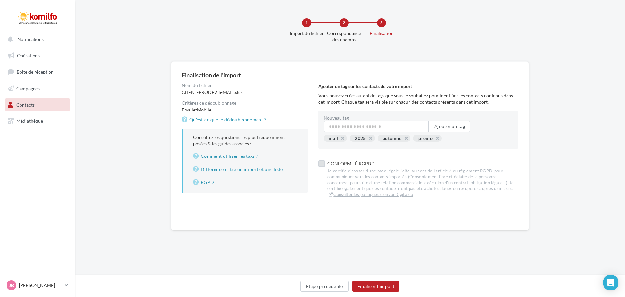
click at [322, 163] on label at bounding box center [321, 163] width 7 height 7
click at [389, 286] on button "Finaliser l'import" at bounding box center [375, 285] width 47 height 11
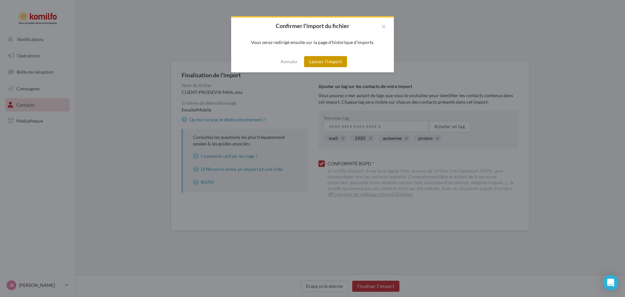
click at [328, 61] on button "Lancer l'import" at bounding box center [325, 61] width 43 height 11
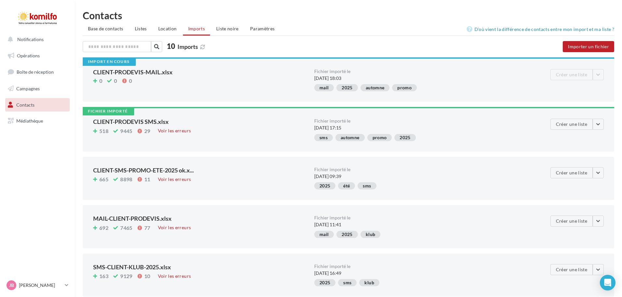
click at [517, 92] on div "mail 2025 automne promo" at bounding box center [424, 89] width 221 height 10
click at [21, 122] on span "Médiathèque" at bounding box center [29, 121] width 27 height 6
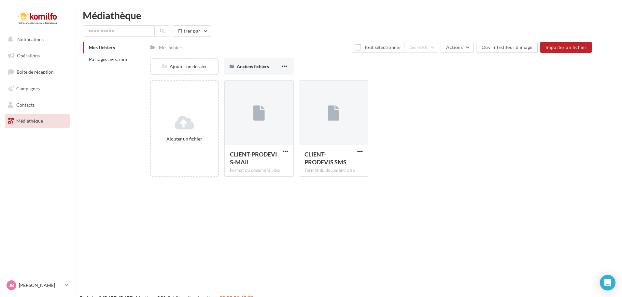
click at [92, 117] on div "Mes fichiers Partagés avec moi Mes fichiers Tout sélectionner Gérer (0) Actions…" at bounding box center [351, 112] width 537 height 140
click at [43, 103] on link "Contacts" at bounding box center [37, 105] width 67 height 14
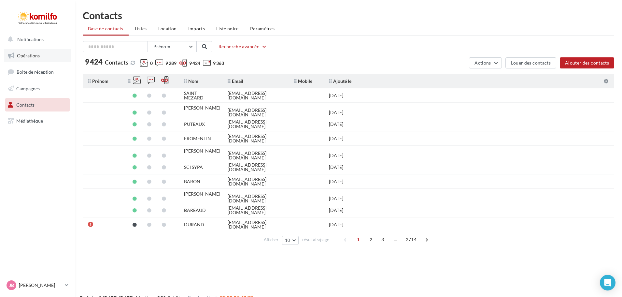
click at [37, 57] on span "Opérations" at bounding box center [28, 56] width 23 height 6
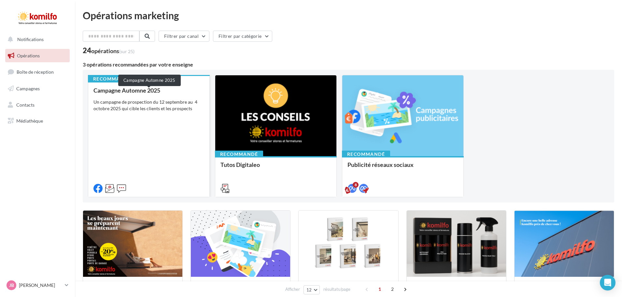
click at [123, 92] on div "Campagne Automne 2025" at bounding box center [148, 90] width 111 height 7
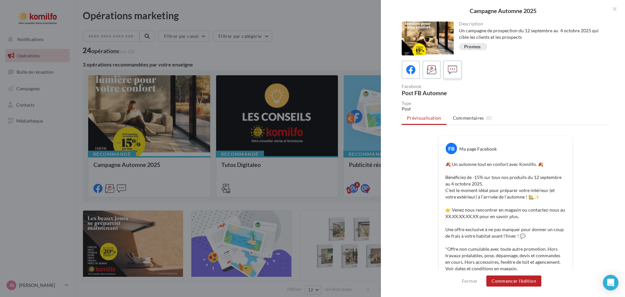
click at [450, 71] on icon at bounding box center [452, 69] width 9 height 9
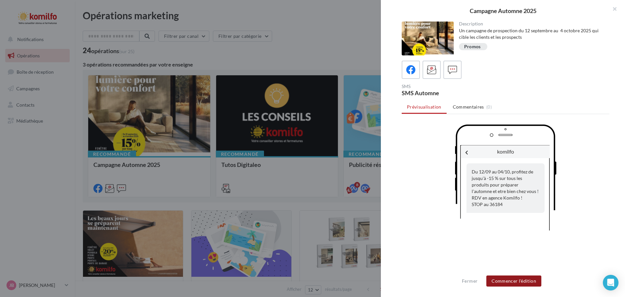
click at [514, 283] on button "Commencer l'édition" at bounding box center [513, 280] width 55 height 11
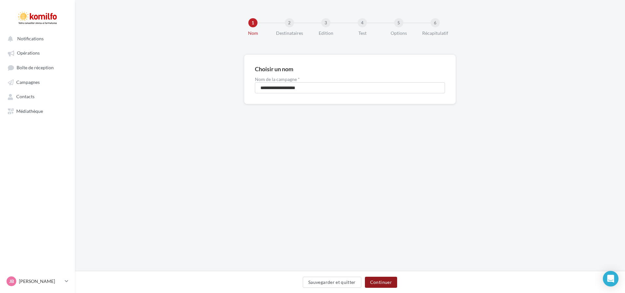
click at [383, 282] on button "Continuer" at bounding box center [381, 282] width 32 height 11
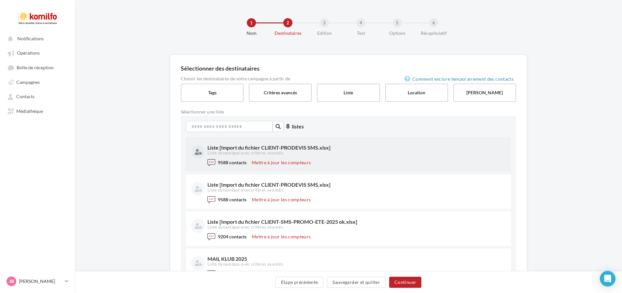
click at [383, 147] on div "Liste [Import du fichier CLIENT-PRODEVIS SMS.xlsx]" at bounding box center [355, 147] width 297 height 5
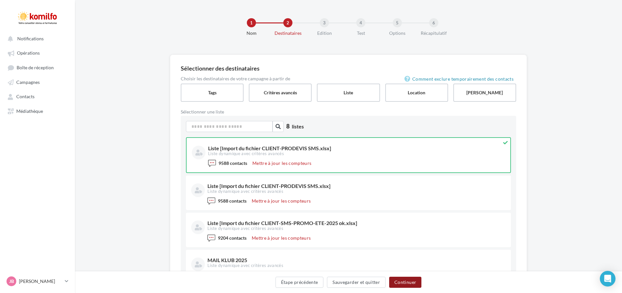
click at [402, 280] on button "Continuer" at bounding box center [405, 282] width 32 height 11
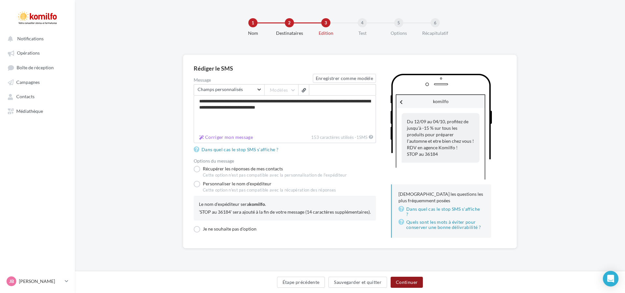
click at [405, 282] on button "Continuer" at bounding box center [407, 282] width 32 height 11
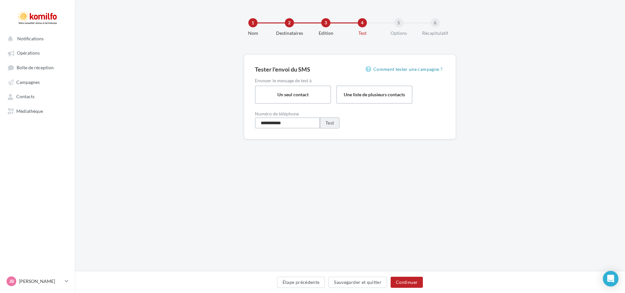
drag, startPoint x: 271, startPoint y: 125, endPoint x: 333, endPoint y: 124, distance: 62.5
click at [333, 124] on div "**********" at bounding box center [350, 123] width 190 height 11
type input "**********"
click at [333, 124] on button "Test" at bounding box center [330, 123] width 20 height 11
click at [405, 282] on button "Continuer" at bounding box center [407, 282] width 32 height 11
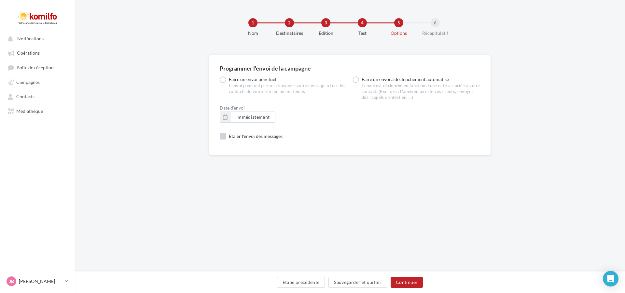
click at [224, 135] on label "Etaler l'envoi des messages" at bounding box center [251, 136] width 63 height 7
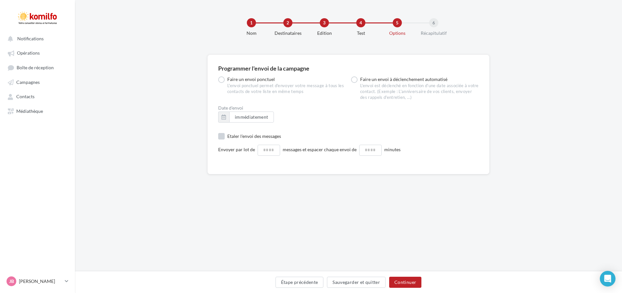
click at [224, 135] on label "Etaler l'envoi des messages" at bounding box center [249, 136] width 63 height 7
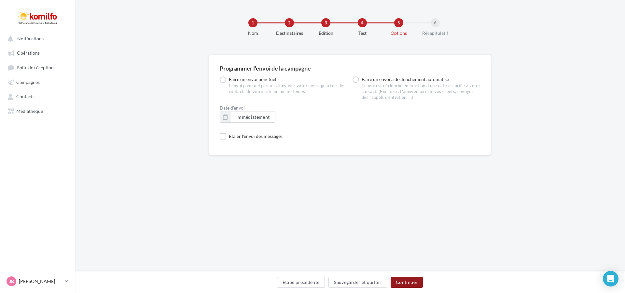
click at [411, 282] on button "Continuer" at bounding box center [407, 282] width 32 height 11
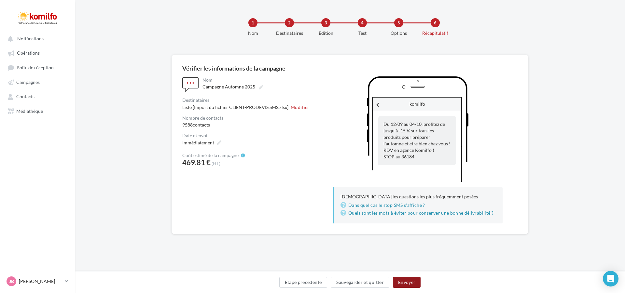
click at [403, 282] on button "Envoyer" at bounding box center [407, 282] width 28 height 11
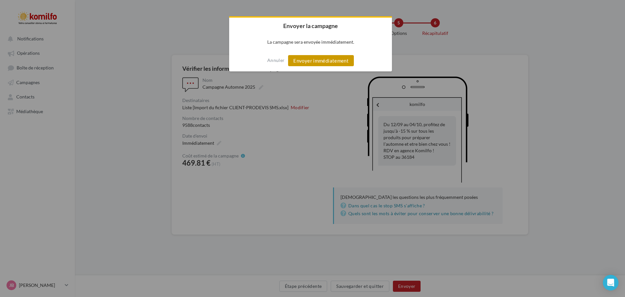
click at [330, 62] on button "Envoyer immédiatement" at bounding box center [321, 60] width 66 height 11
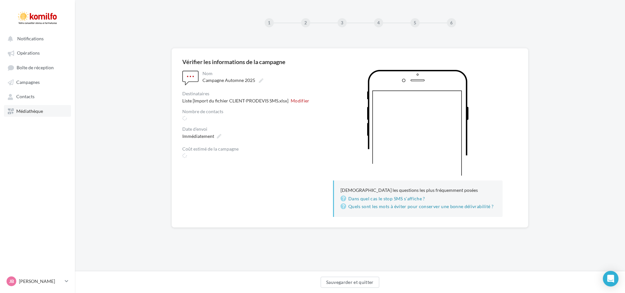
click at [39, 112] on span "Médiathèque" at bounding box center [29, 111] width 27 height 6
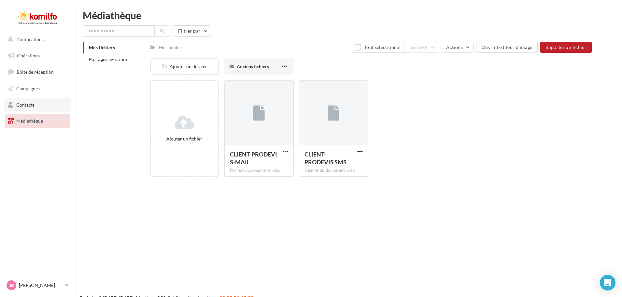
click at [33, 106] on span "Contacts" at bounding box center [25, 105] width 18 height 6
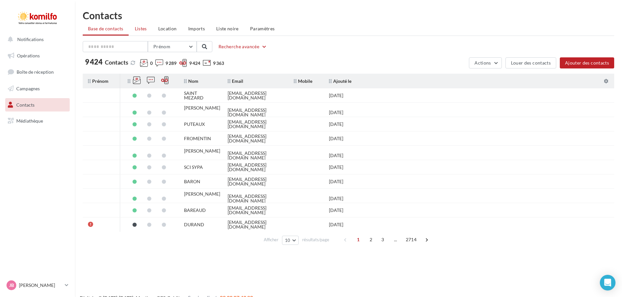
click at [146, 29] on span "Listes" at bounding box center [141, 29] width 12 height 6
